Goal: Obtain resource: Obtain resource

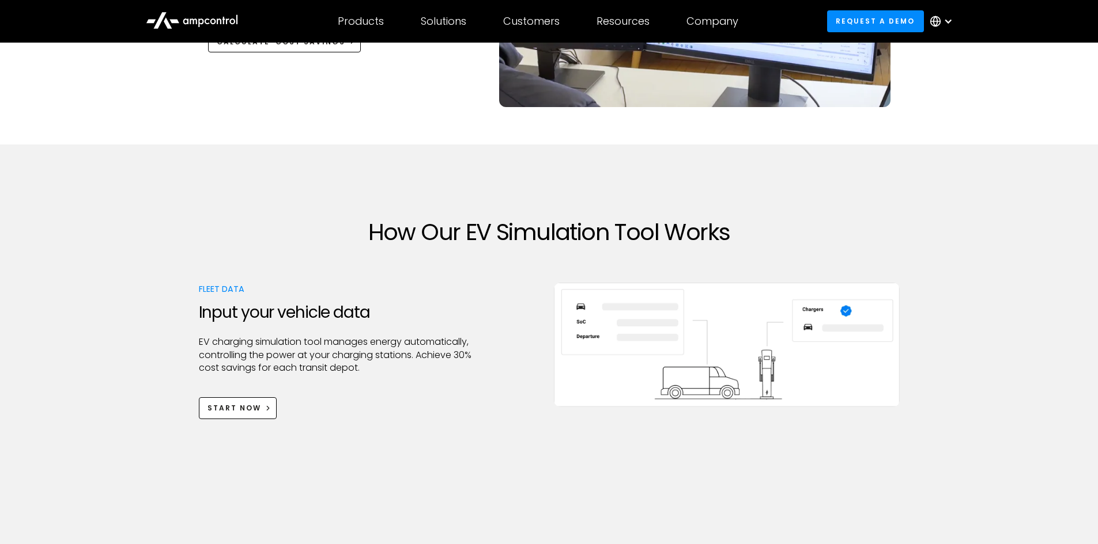
scroll to position [288, 0]
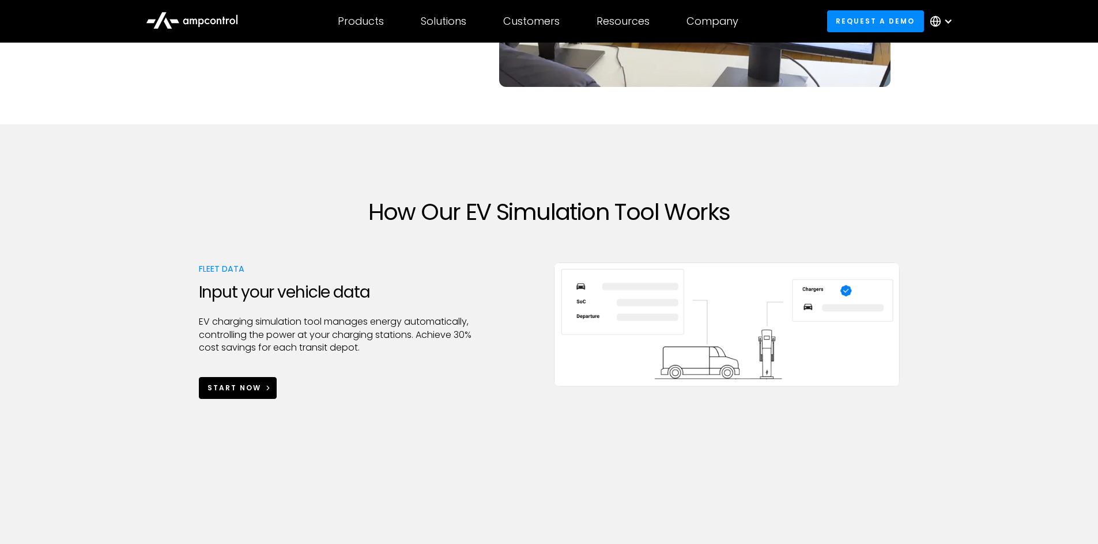
drag, startPoint x: 226, startPoint y: 371, endPoint x: 232, endPoint y: 387, distance: 16.9
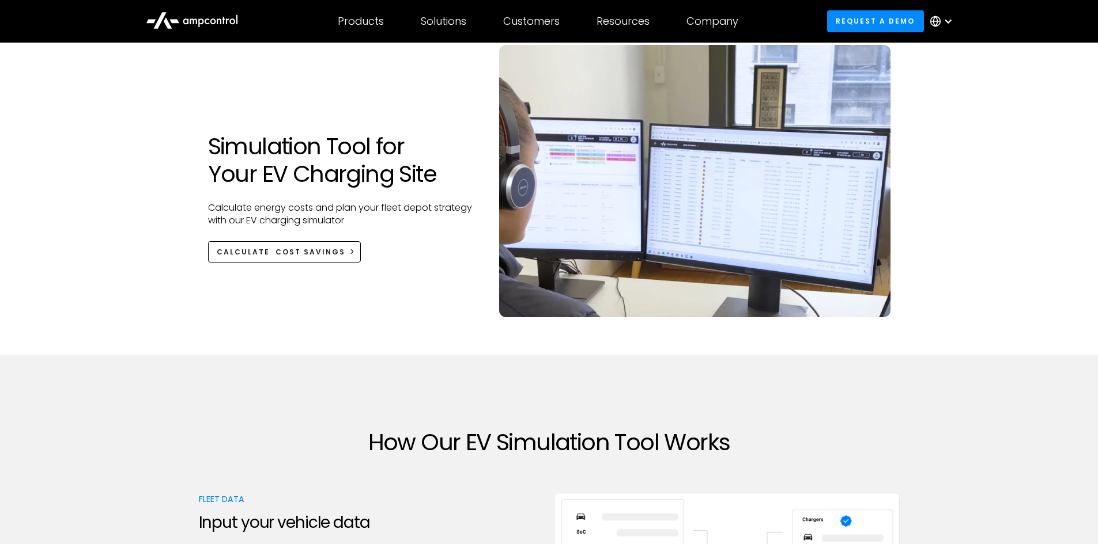
scroll to position [0, 0]
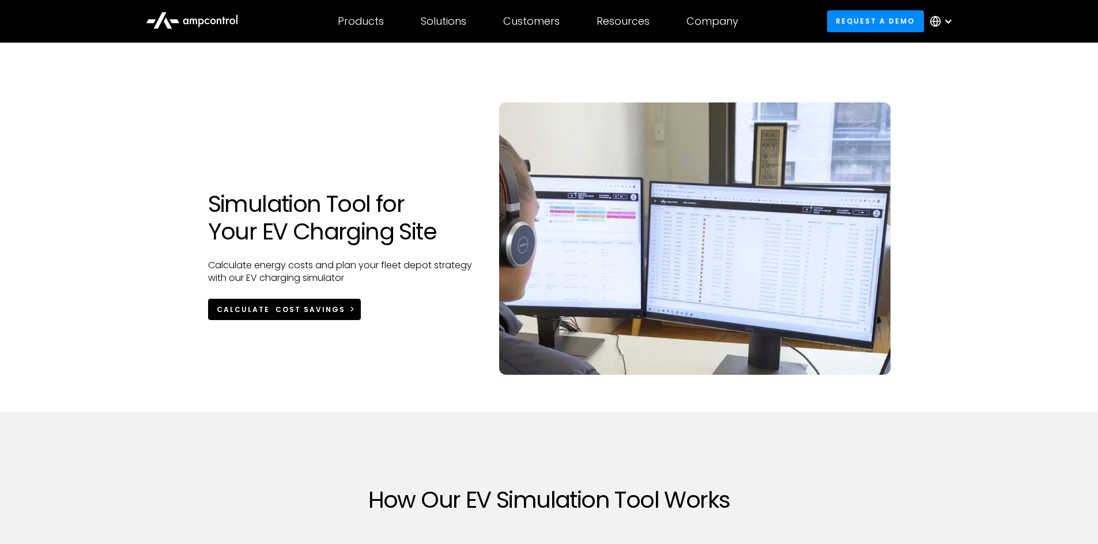
click at [348, 307] on icon at bounding box center [352, 309] width 8 height 8
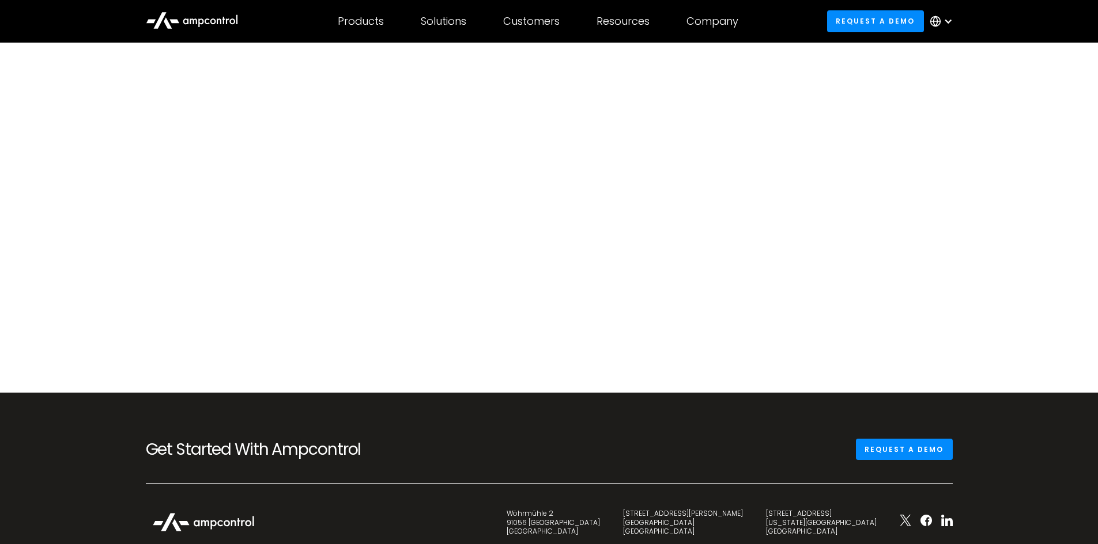
scroll to position [79, 0]
